Goal: Find specific page/section: Find specific page/section

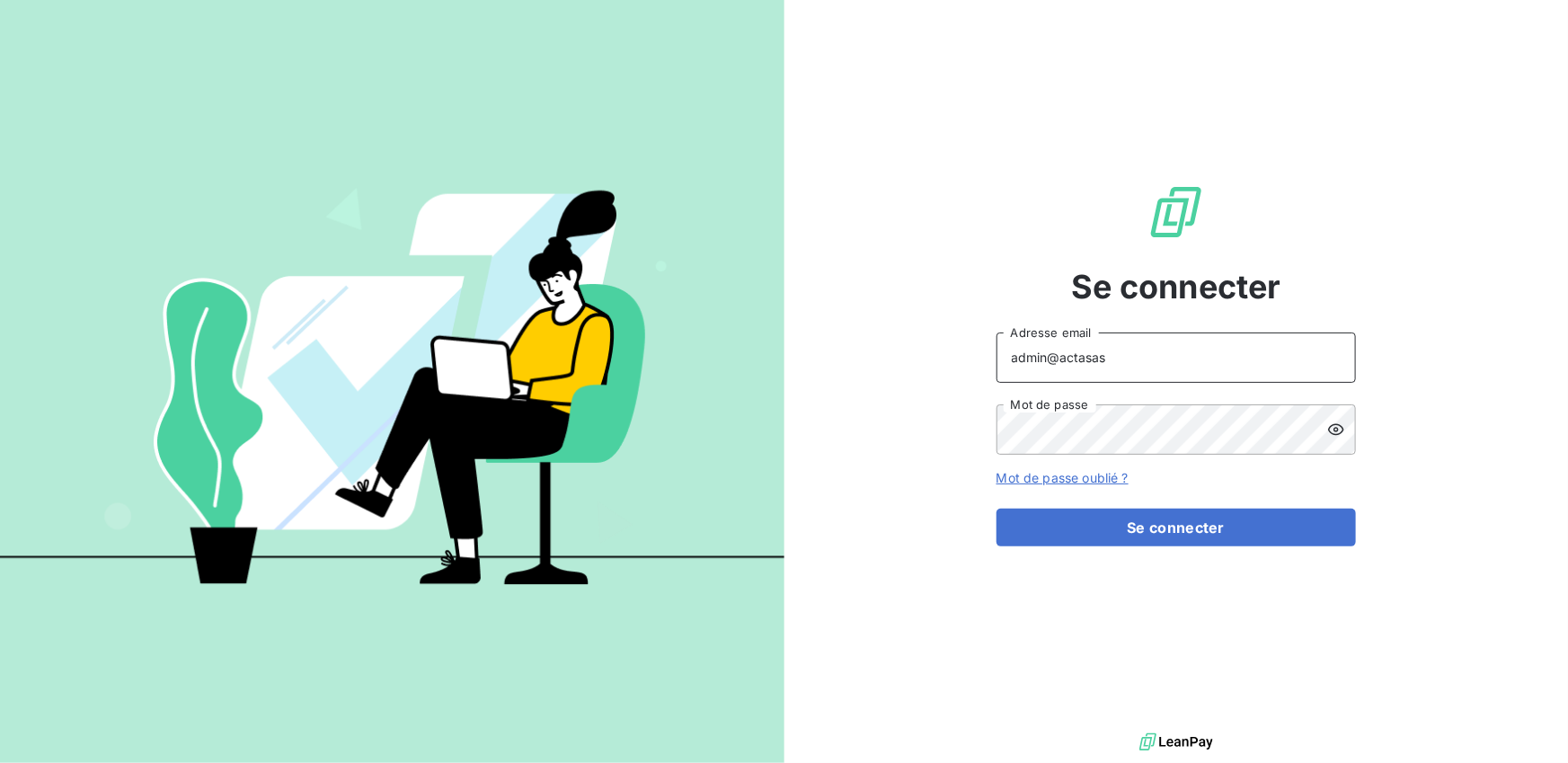
click at [1127, 364] on input "admin@actasas" at bounding box center [1177, 358] width 360 height 51
type input "admin@stti"
click at [997, 509] on button "Se connecter" at bounding box center [1177, 527] width 360 height 38
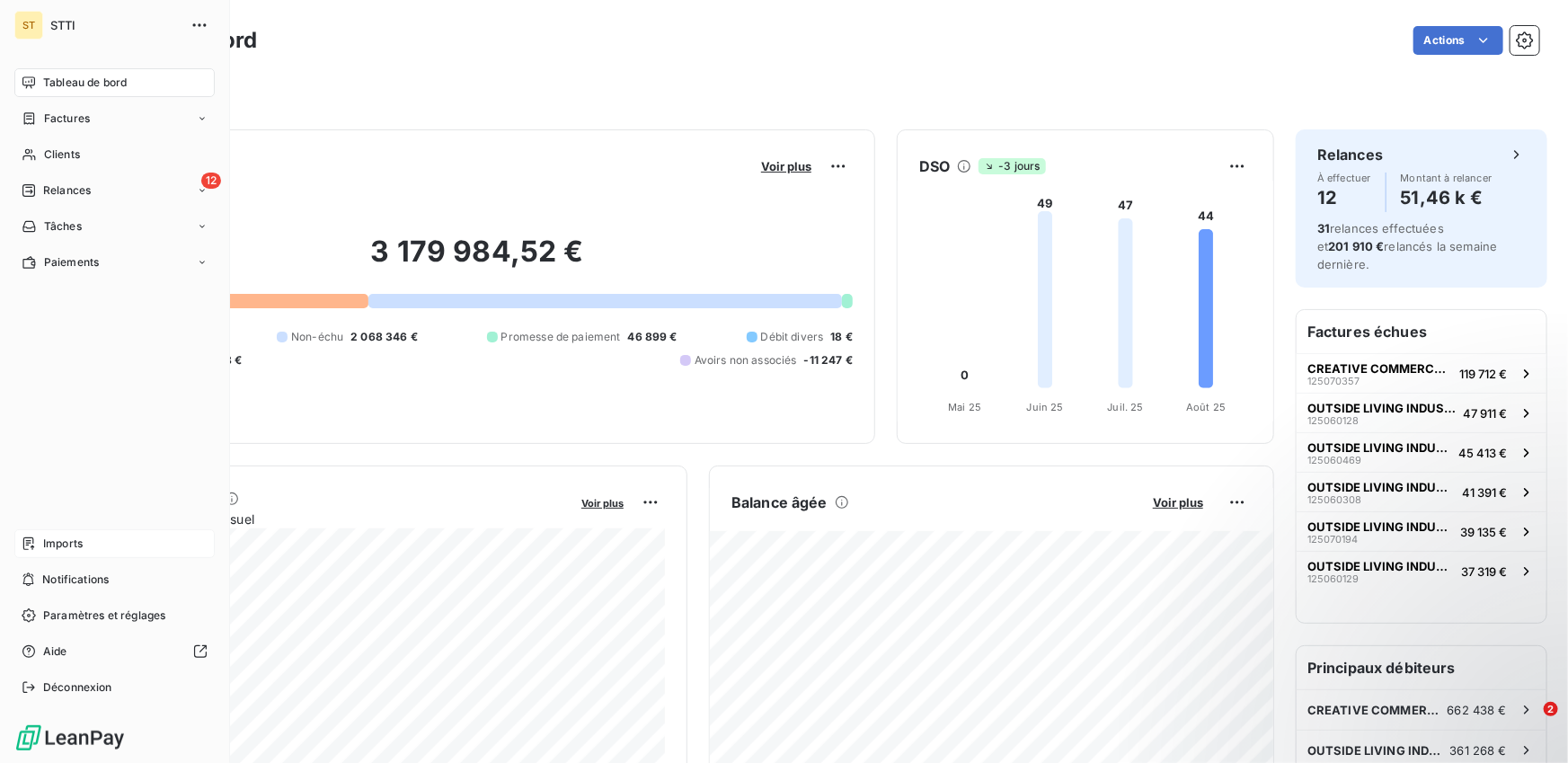
click at [77, 551] on span "Imports" at bounding box center [62, 544] width 40 height 17
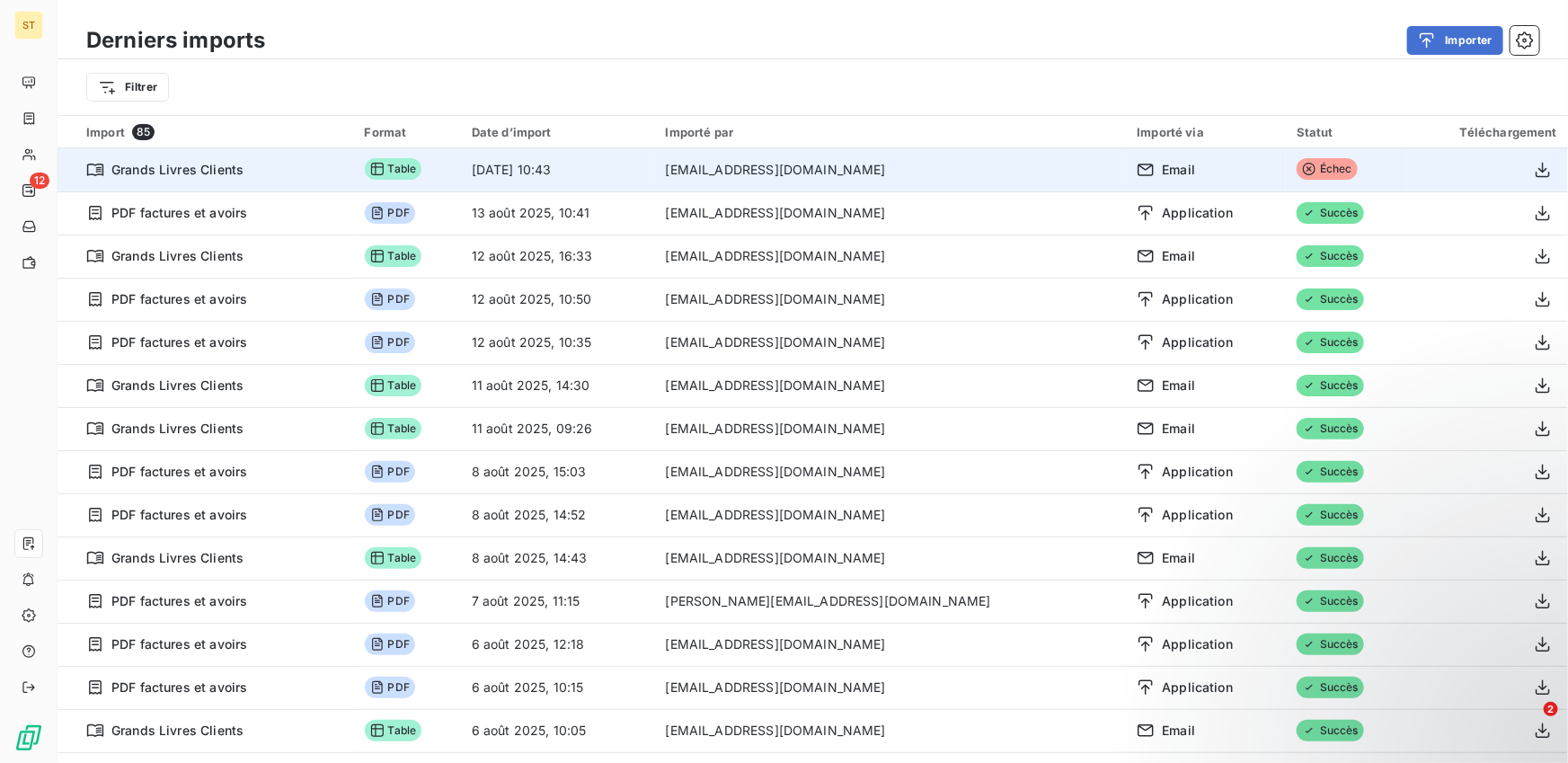
drag, startPoint x: 938, startPoint y: 166, endPoint x: 756, endPoint y: 167, distance: 182.0
click at [756, 167] on tr "Grands Livres Clients Table [DATE] 10:43 [EMAIL_ADDRESS][DOMAIN_NAME] Email Éch…" at bounding box center [812, 169] width 1511 height 43
copy tr "[DATE] 10:43 [EMAIL_ADDRESS][DOMAIN_NAME]"
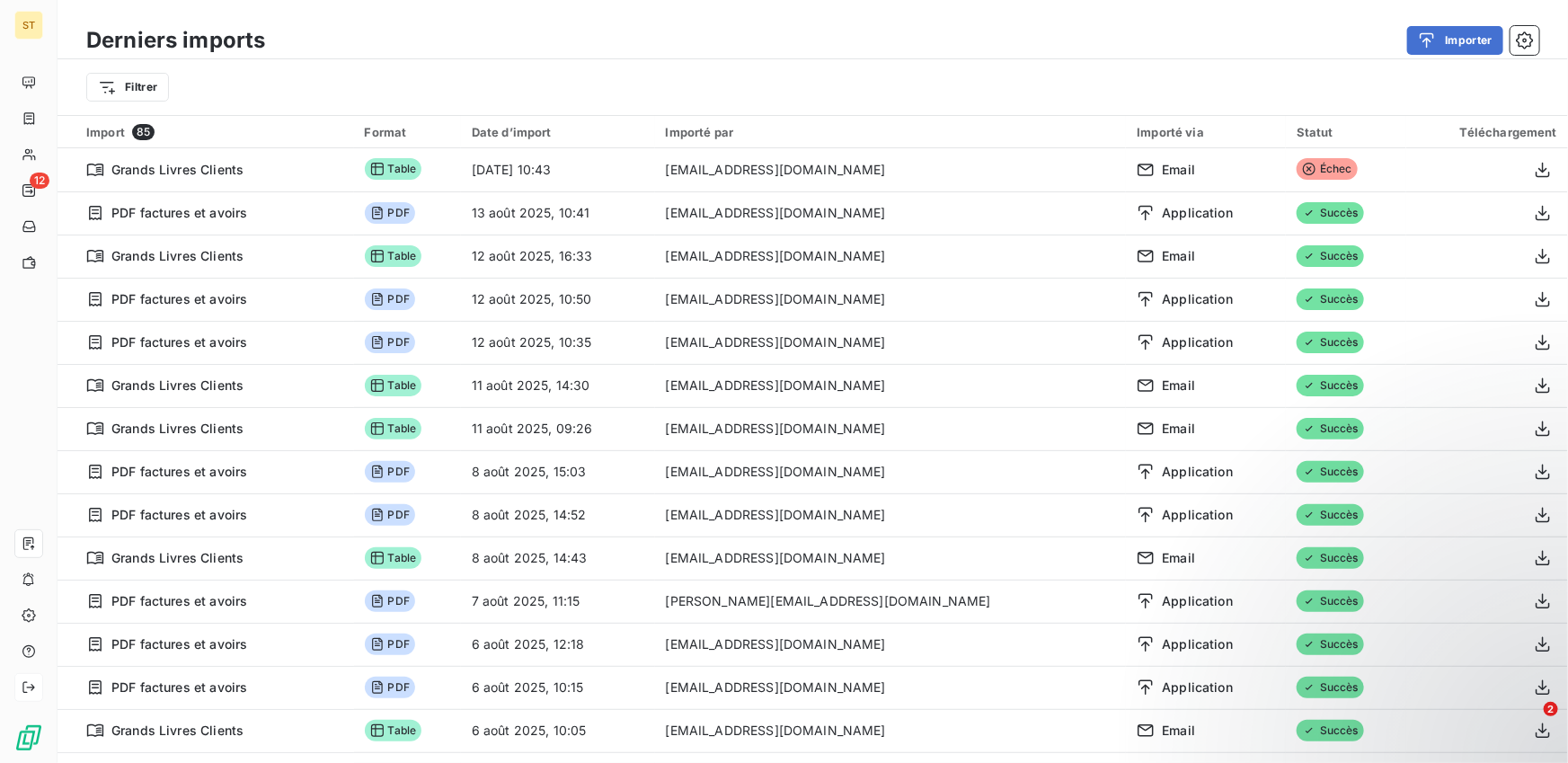
click at [22, 680] on icon at bounding box center [28, 687] width 15 height 15
